Goal: Find specific page/section: Find specific page/section

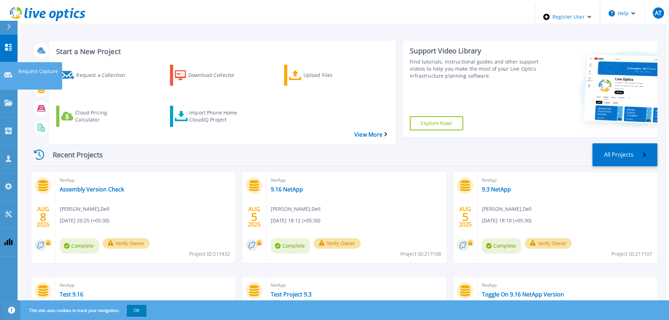
click at [8, 72] on div at bounding box center [8, 75] width 8 height 7
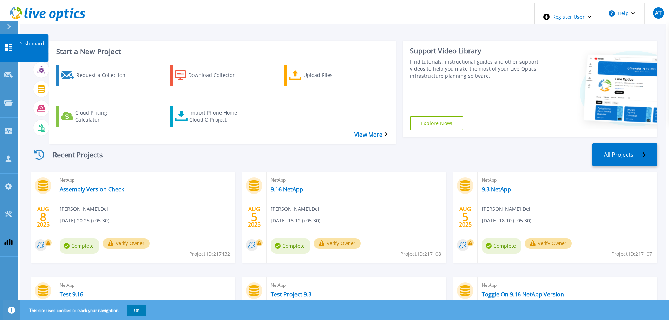
click at [11, 44] on icon at bounding box center [8, 47] width 7 height 7
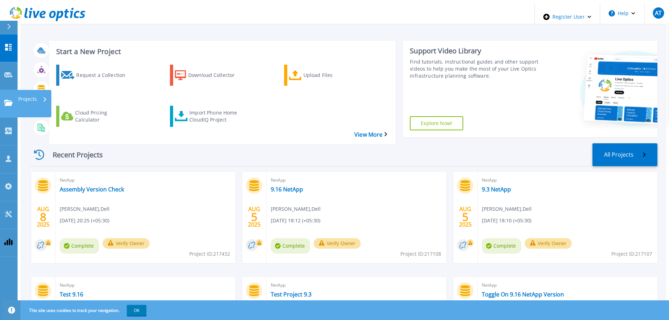
click at [5, 100] on icon at bounding box center [8, 103] width 8 height 6
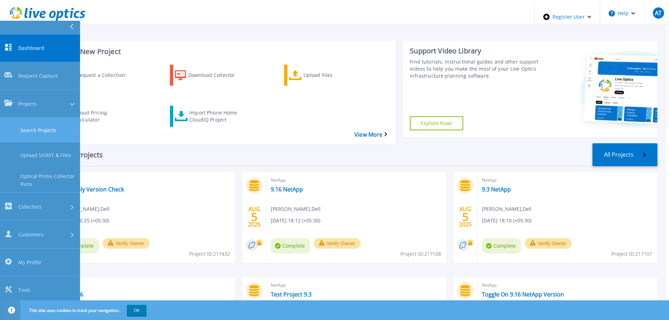
click at [62, 118] on link "Search Projects" at bounding box center [40, 130] width 80 height 25
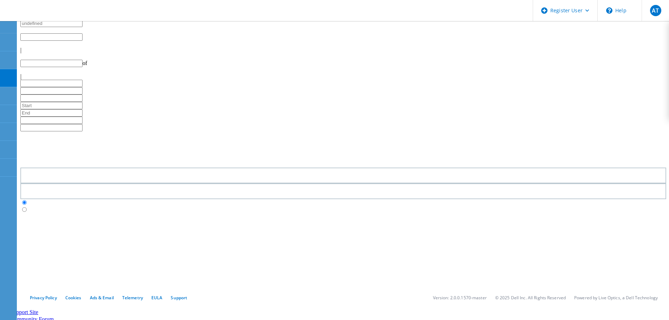
type input "1"
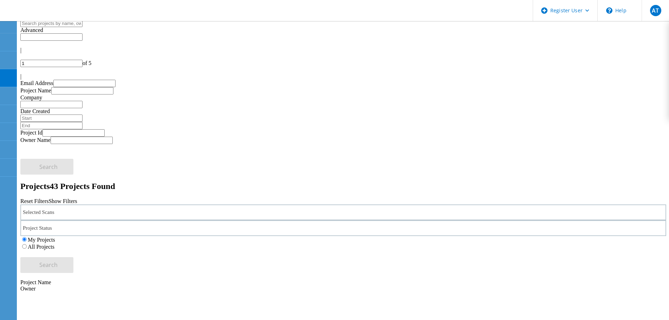
click at [159, 204] on div "Selected Scans" at bounding box center [343, 212] width 646 height 16
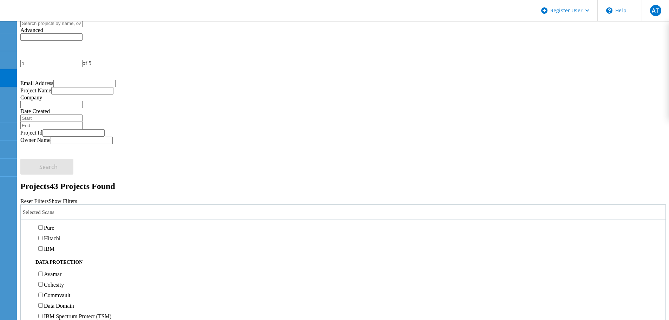
click at [85, 172] on label "Isilon/PowerScale" at bounding box center [64, 175] width 41 height 6
click at [43, 172] on input "Isilon/PowerScale" at bounding box center [40, 174] width 5 height 5
click at [73, 257] on button "Search" at bounding box center [46, 265] width 53 height 16
